Goal: Book appointment/travel/reservation

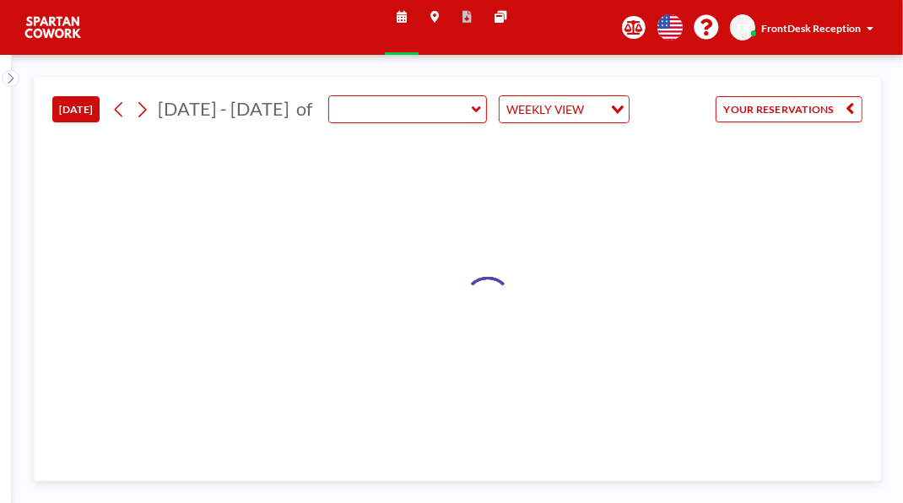
type input "Meeting Room"
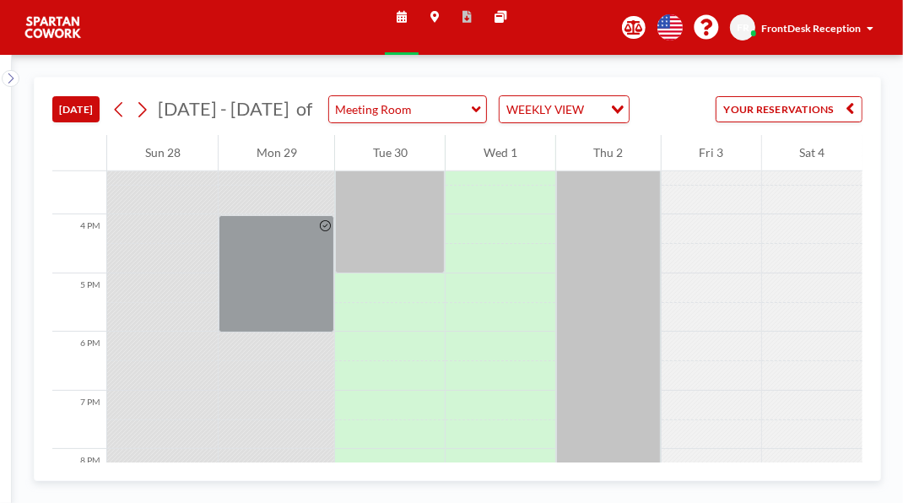
scroll to position [896, 0]
click at [415, 273] on div at bounding box center [390, 213] width 110 height 117
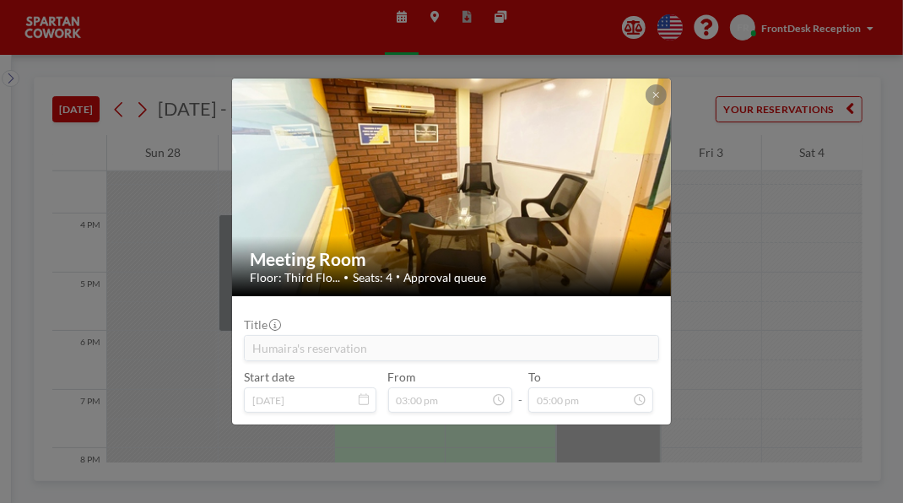
click at [666, 84] on button at bounding box center [655, 94] width 20 height 20
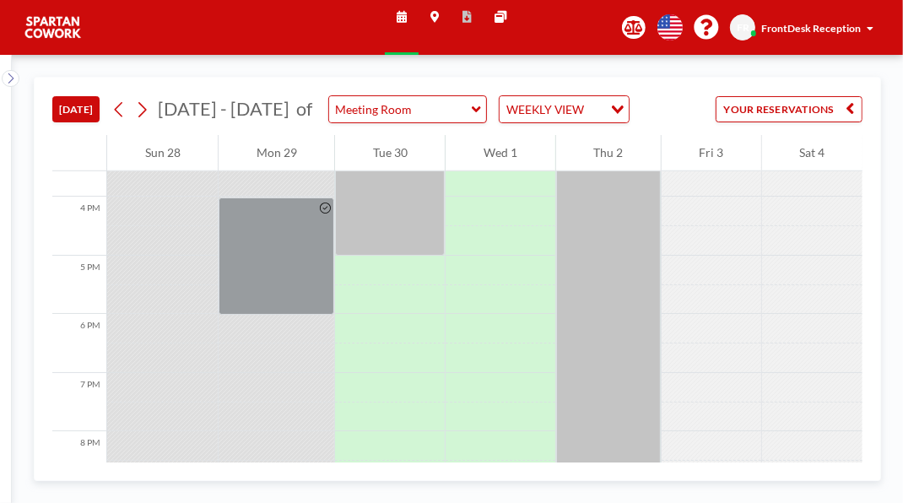
scroll to position [902, 0]
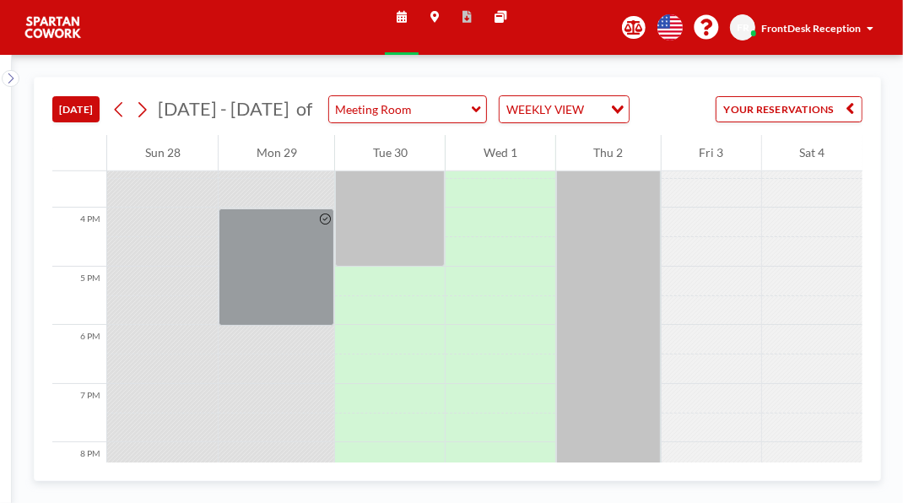
click at [419, 267] on div at bounding box center [390, 207] width 110 height 117
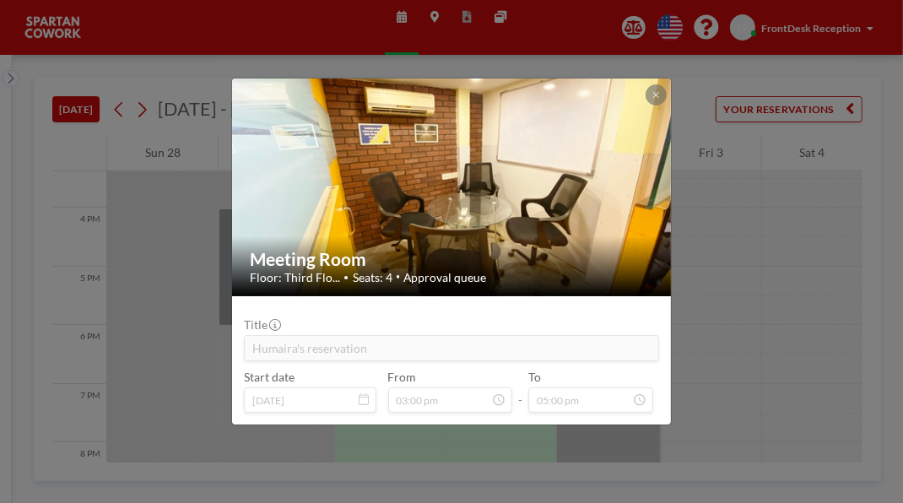
click at [666, 84] on button at bounding box center [655, 94] width 20 height 20
